Goal: Navigation & Orientation: Understand site structure

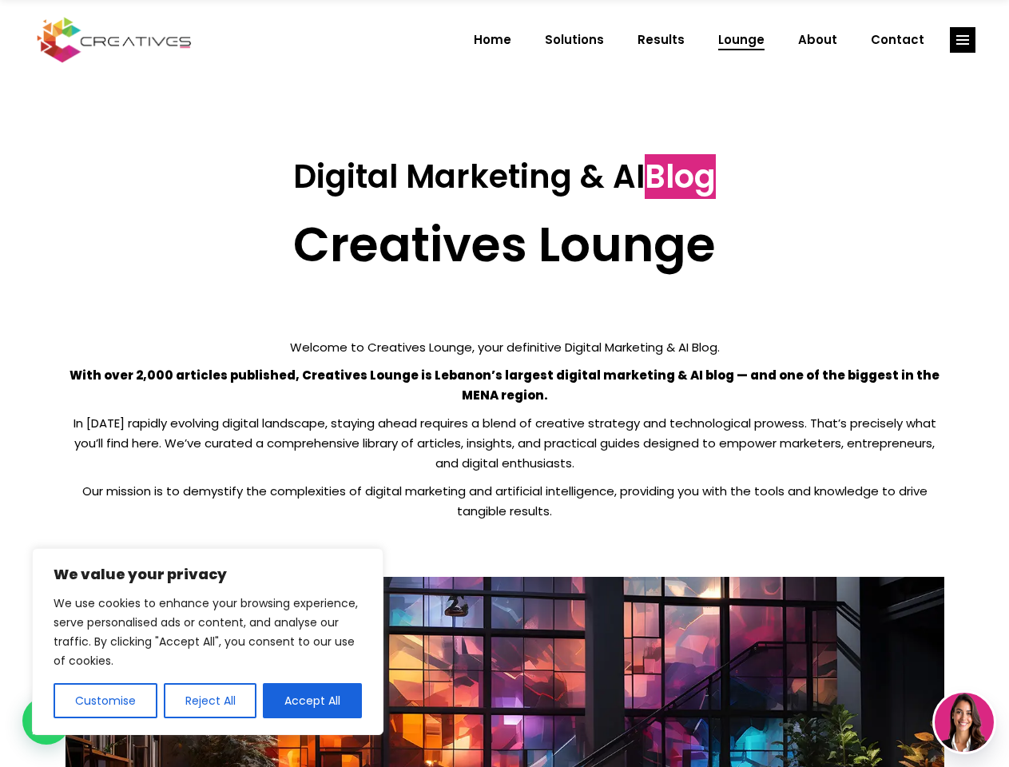
click at [504, 383] on p "With over 2,000 articles published, Creatives Lounge is Lebanon’s largest digit…" at bounding box center [504, 385] width 878 height 40
click at [105, 700] on button "Customise" at bounding box center [106, 700] width 104 height 35
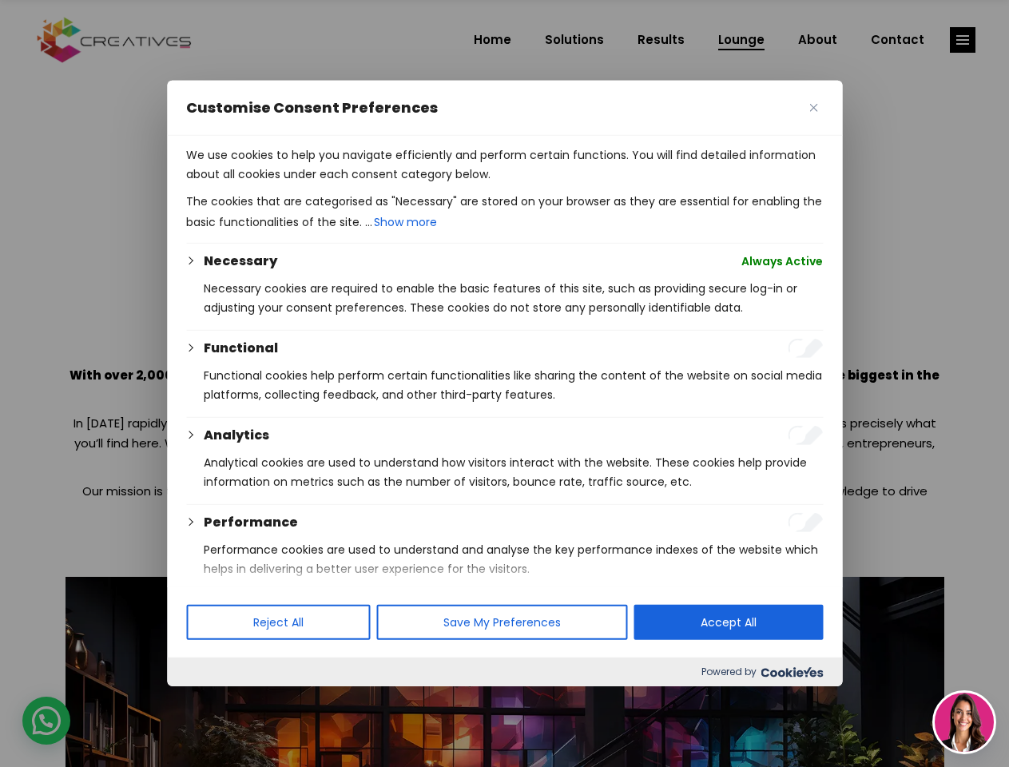
click at [209, 700] on div at bounding box center [504, 383] width 1009 height 767
click at [312, 184] on p "We use cookies to help you navigate efficiently and perform certain functions. …" at bounding box center [504, 164] width 636 height 38
click at [962, 40] on div at bounding box center [504, 383] width 1009 height 767
click at [964, 722] on img at bounding box center [963, 721] width 59 height 59
